Goal: Communication & Community: Participate in discussion

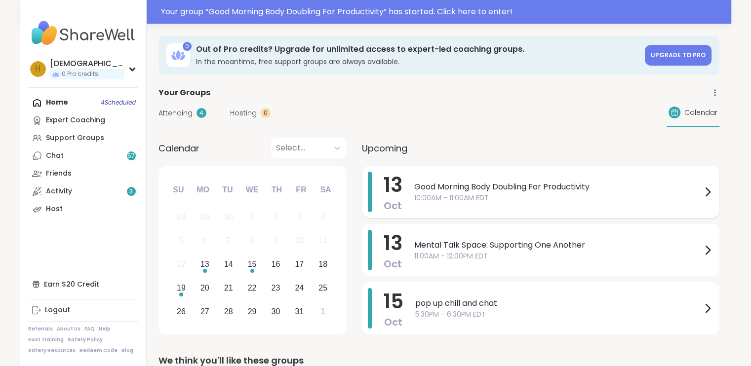
click at [568, 193] on span "10:00AM - 11:00AM EDT" at bounding box center [557, 198] width 287 height 10
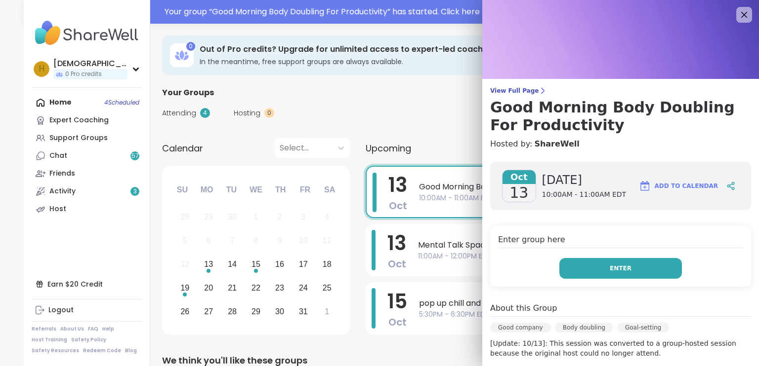
click at [574, 266] on button "Enter" at bounding box center [620, 268] width 122 height 21
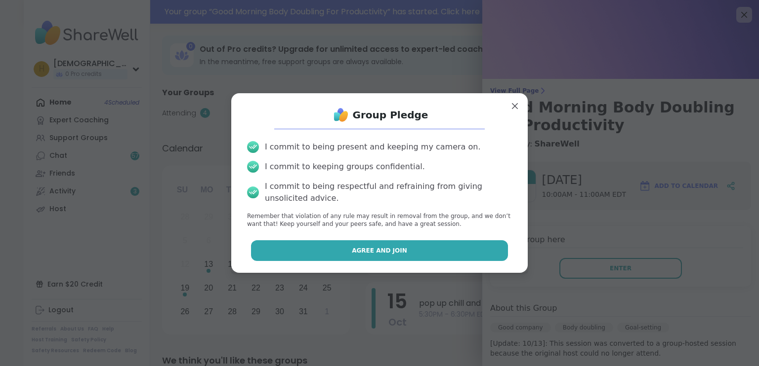
click at [460, 251] on button "Agree and Join" at bounding box center [379, 250] width 257 height 21
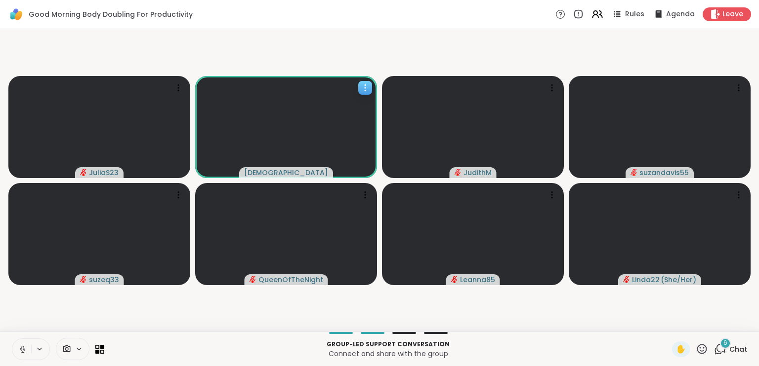
click at [361, 91] on icon at bounding box center [365, 88] width 10 height 10
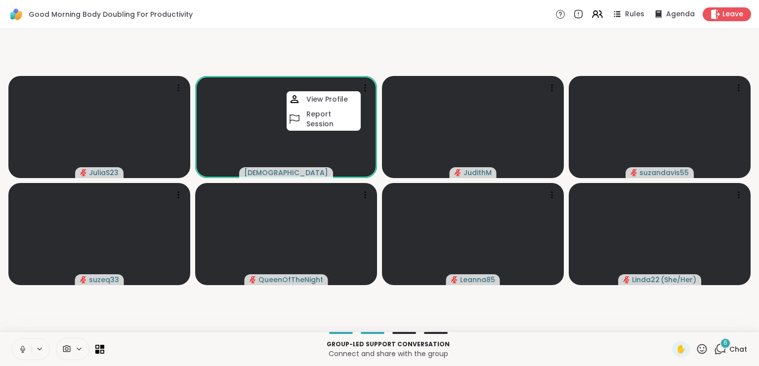
click at [24, 345] on icon at bounding box center [22, 349] width 9 height 9
